Goal: Information Seeking & Learning: Understand process/instructions

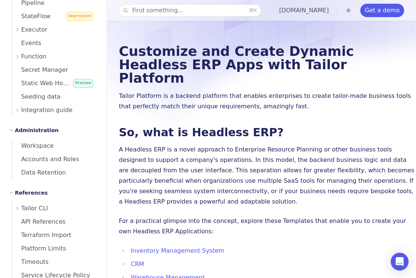
scroll to position [352, 0]
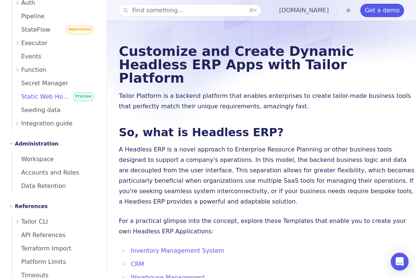
click at [48, 93] on span "Static Web Hosting" at bounding box center [44, 96] width 65 height 7
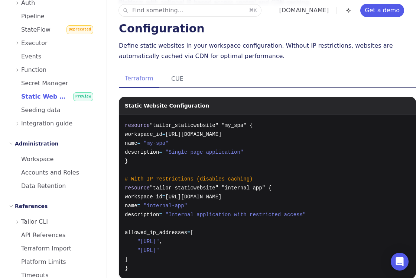
scroll to position [49, 0]
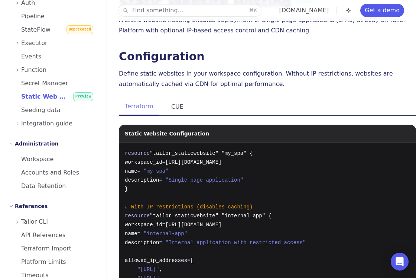
click at [180, 110] on button "CUE" at bounding box center [177, 106] width 24 height 17
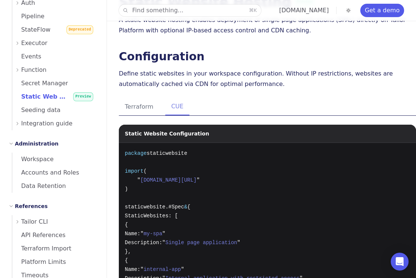
click at [140, 118] on div "Terraform CUE Static Website Configuration resource "tailor_staticwebsite" "my_…" at bounding box center [267, 224] width 297 height 253
click at [143, 109] on button "Terraform" at bounding box center [139, 106] width 41 height 17
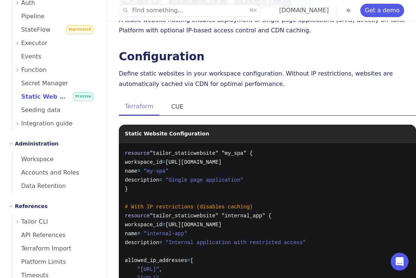
click at [175, 110] on button "CUE" at bounding box center [177, 106] width 24 height 17
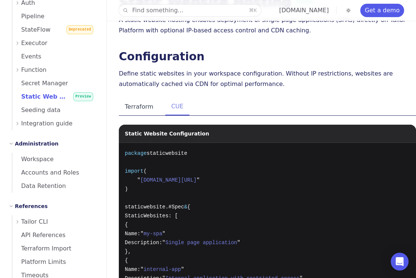
click at [143, 110] on button "Terraform" at bounding box center [139, 106] width 41 height 17
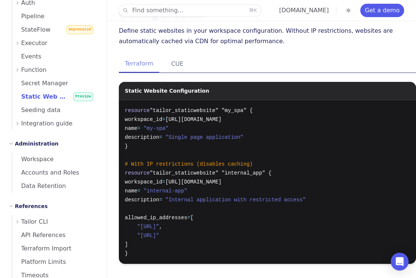
scroll to position [149, 0]
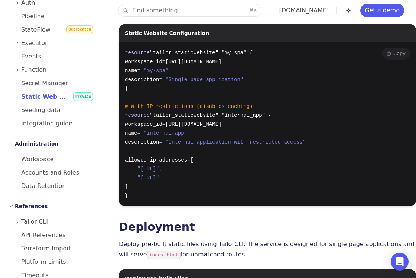
drag, startPoint x: 175, startPoint y: 178, endPoint x: 140, endPoint y: 177, distance: 35.7
click at [140, 177] on span ""[URL]"" at bounding box center [149, 178] width 22 height 6
copy span "[TECHNICAL_ID]"
click at [159, 168] on span ""[URL]"" at bounding box center [149, 169] width 22 height 6
drag, startPoint x: 184, startPoint y: 179, endPoint x: 140, endPoint y: 178, distance: 43.5
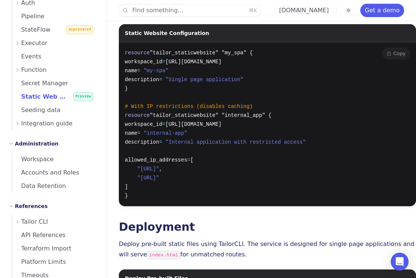
click at [140, 178] on span ""[URL]"" at bounding box center [149, 178] width 22 height 6
drag, startPoint x: 184, startPoint y: 168, endPoint x: 140, endPoint y: 168, distance: 43.5
click at [140, 168] on span ""[URL]"" at bounding box center [149, 169] width 22 height 6
copy span "[URL]"
click at [178, 159] on span "allowed_ip_addresses" at bounding box center [156, 160] width 62 height 6
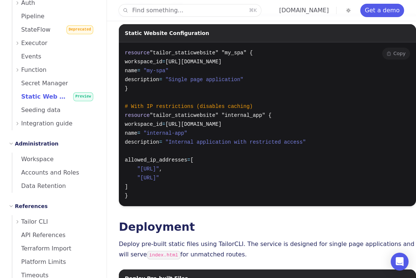
click at [178, 159] on span "allowed_ip_addresses" at bounding box center [156, 160] width 62 height 6
copy span "allowed_ip_addresses"
drag, startPoint x: 186, startPoint y: 169, endPoint x: 141, endPoint y: 169, distance: 45.0
click at [141, 169] on span ""[URL]"" at bounding box center [149, 169] width 22 height 6
copy span "[URL]"
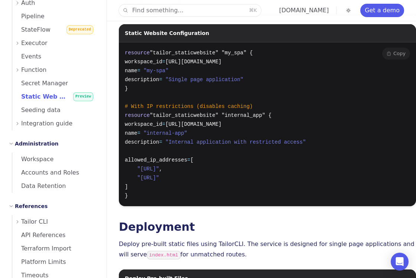
drag, startPoint x: 185, startPoint y: 180, endPoint x: 140, endPoint y: 178, distance: 44.6
click at [140, 178] on span ""[URL]"" at bounding box center [149, 178] width 22 height 6
copy span "[URL]"
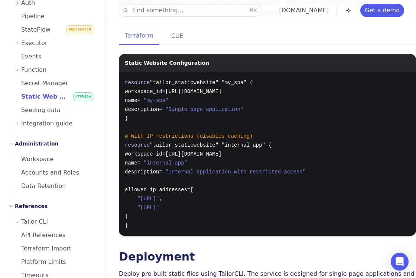
scroll to position [0, 0]
